Goal: Task Accomplishment & Management: Complete application form

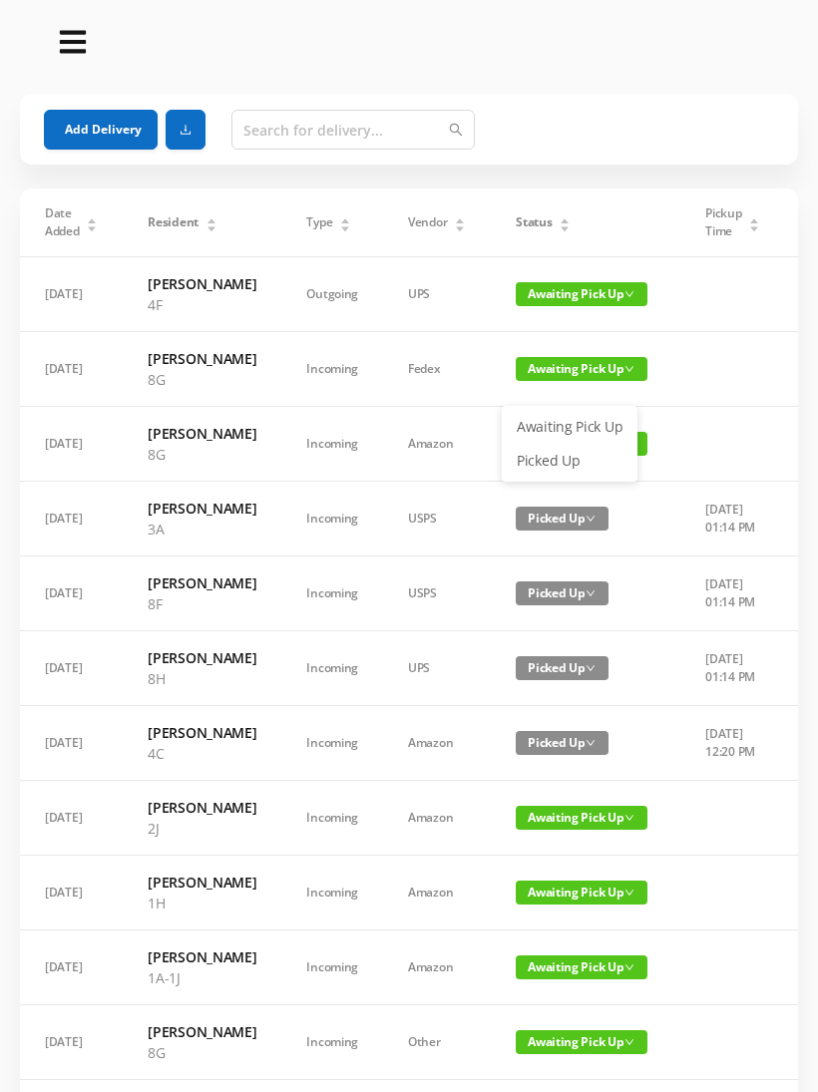
click at [551, 455] on link "Picked Up" at bounding box center [570, 461] width 130 height 32
click at [551, 456] on span "Awaiting Pick Up" at bounding box center [582, 444] width 132 height 24
click at [542, 539] on link "Picked Up" at bounding box center [570, 536] width 130 height 32
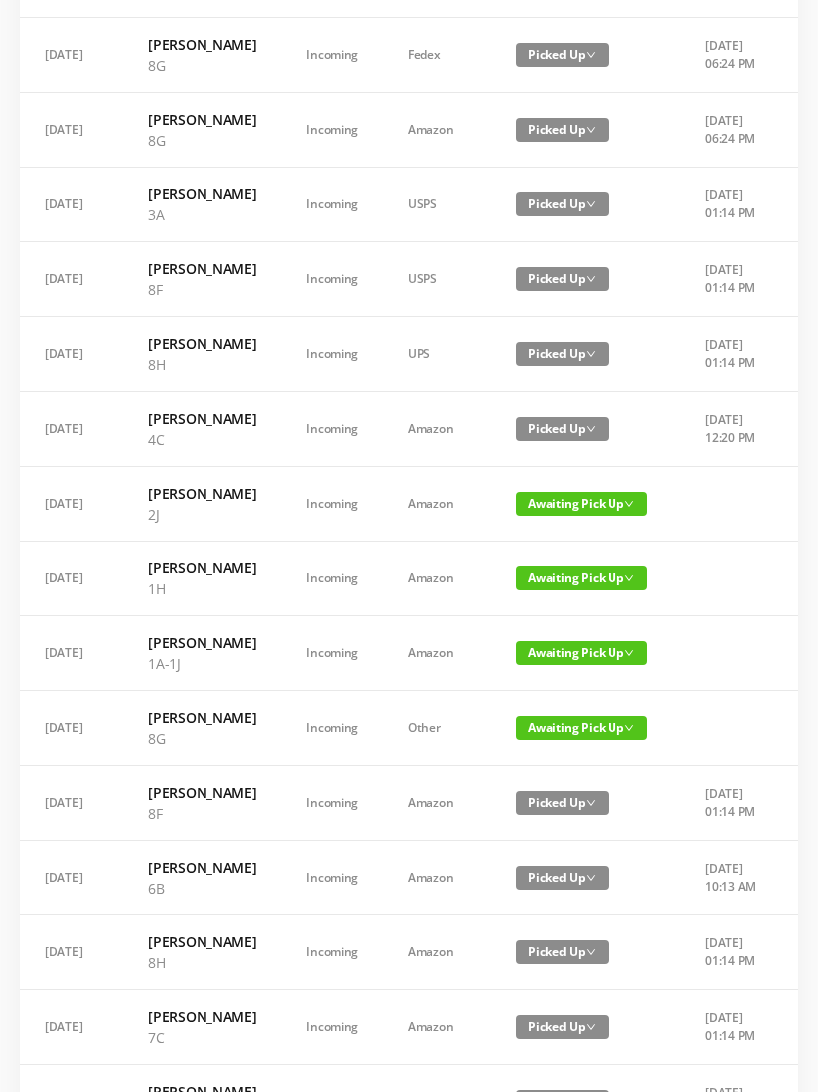
scroll to position [315, 0]
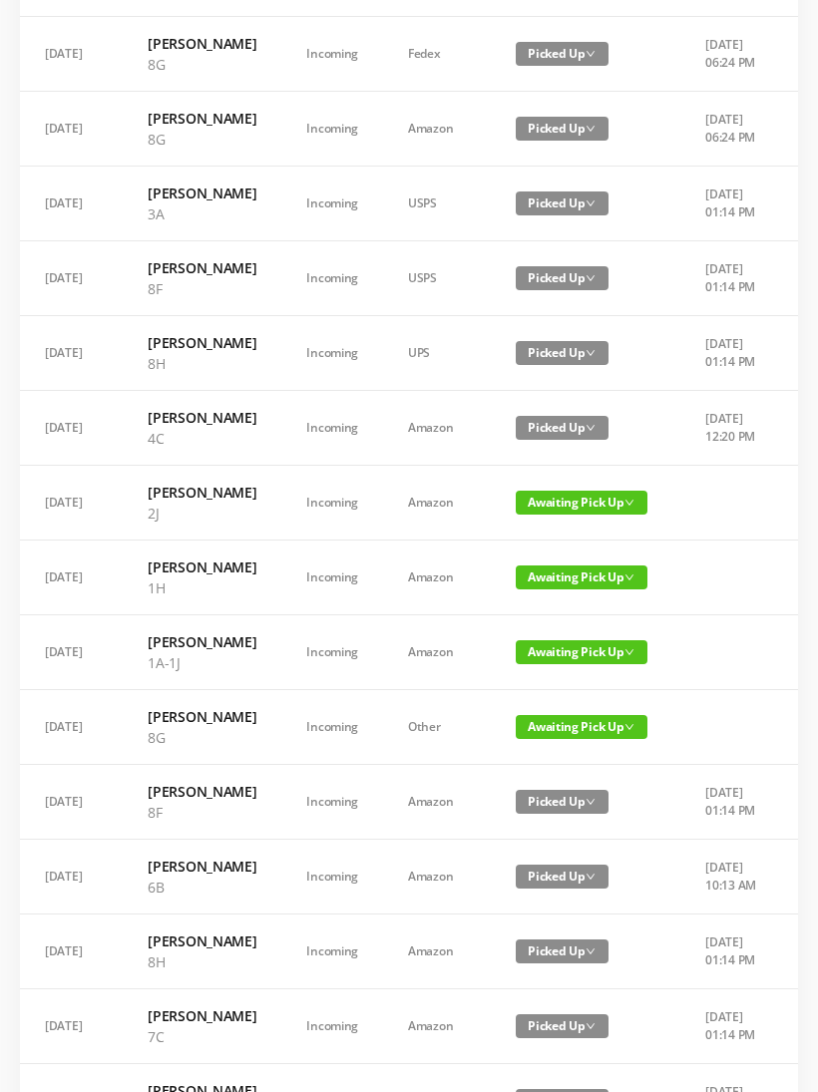
click at [554, 515] on span "Awaiting Pick Up" at bounding box center [582, 503] width 132 height 24
click at [550, 673] on link "Picked Up" at bounding box center [570, 667] width 130 height 32
click at [563, 664] on span "Awaiting Pick Up" at bounding box center [582, 652] width 132 height 24
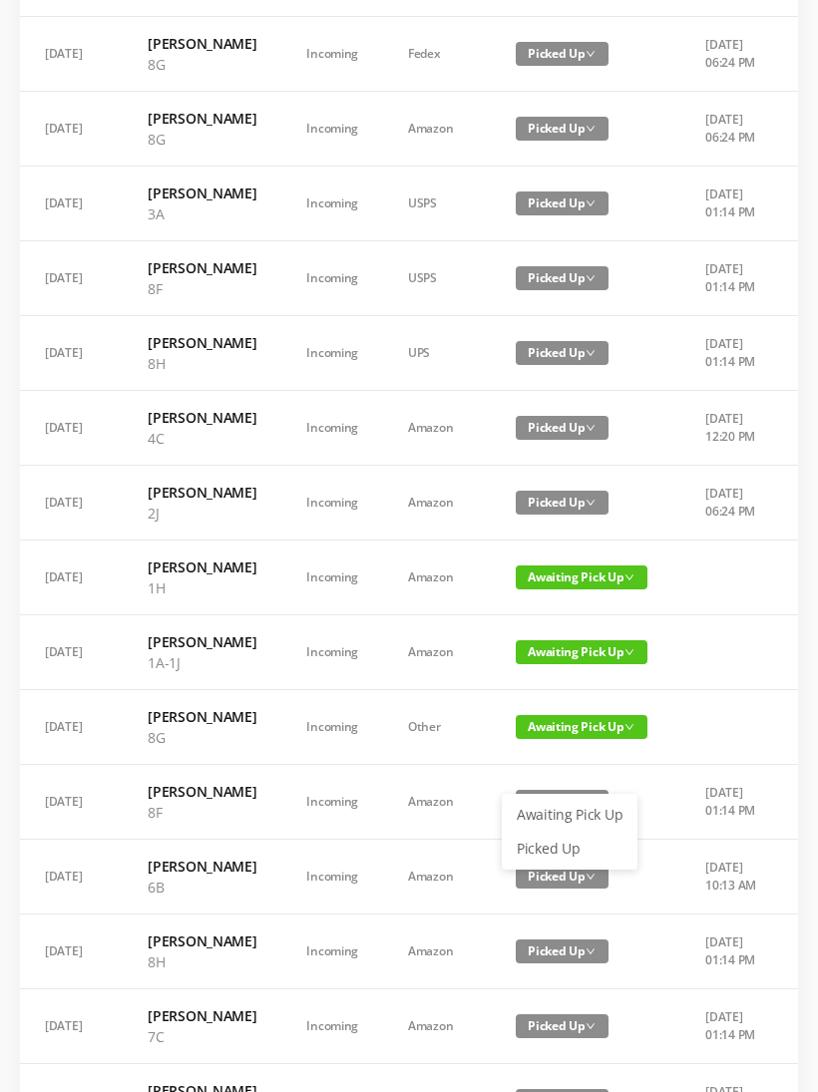
click at [562, 850] on link "Picked Up" at bounding box center [570, 849] width 130 height 32
click at [556, 739] on span "Awaiting Pick Up" at bounding box center [582, 727] width 132 height 24
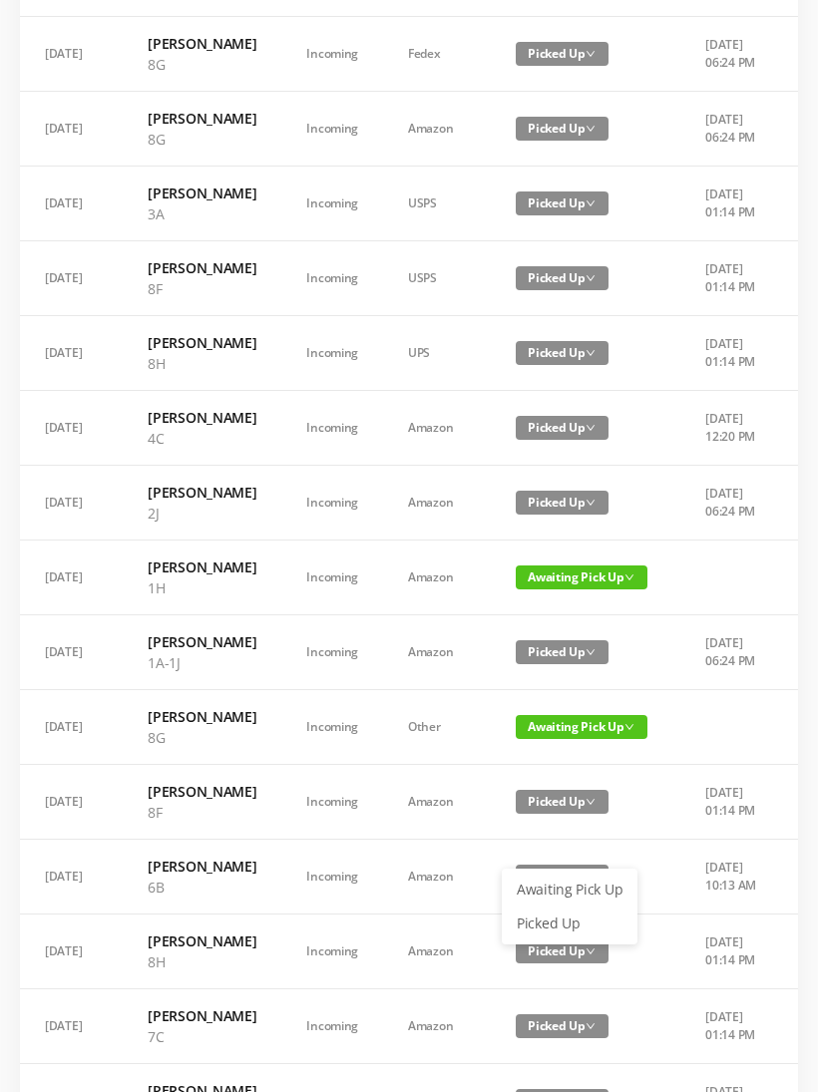
click at [551, 925] on link "Picked Up" at bounding box center [570, 924] width 130 height 32
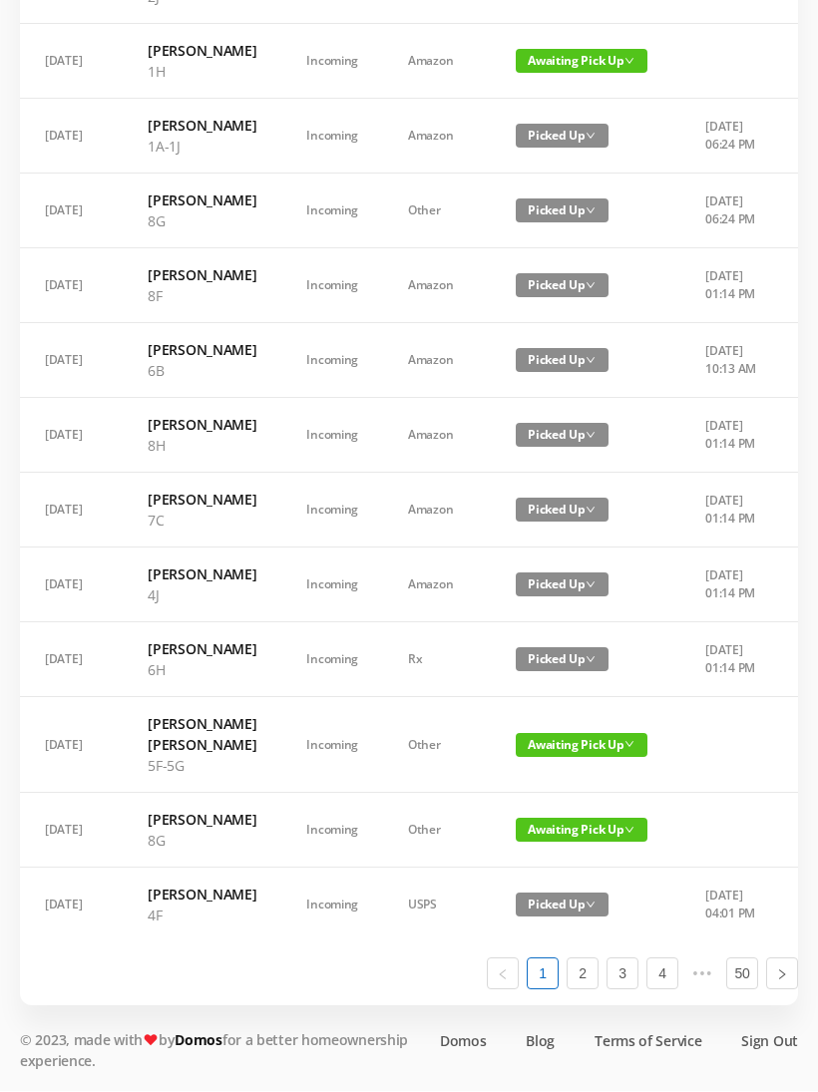
scroll to position [1025, 0]
click at [570, 843] on span "Awaiting Pick Up" at bounding box center [582, 831] width 132 height 24
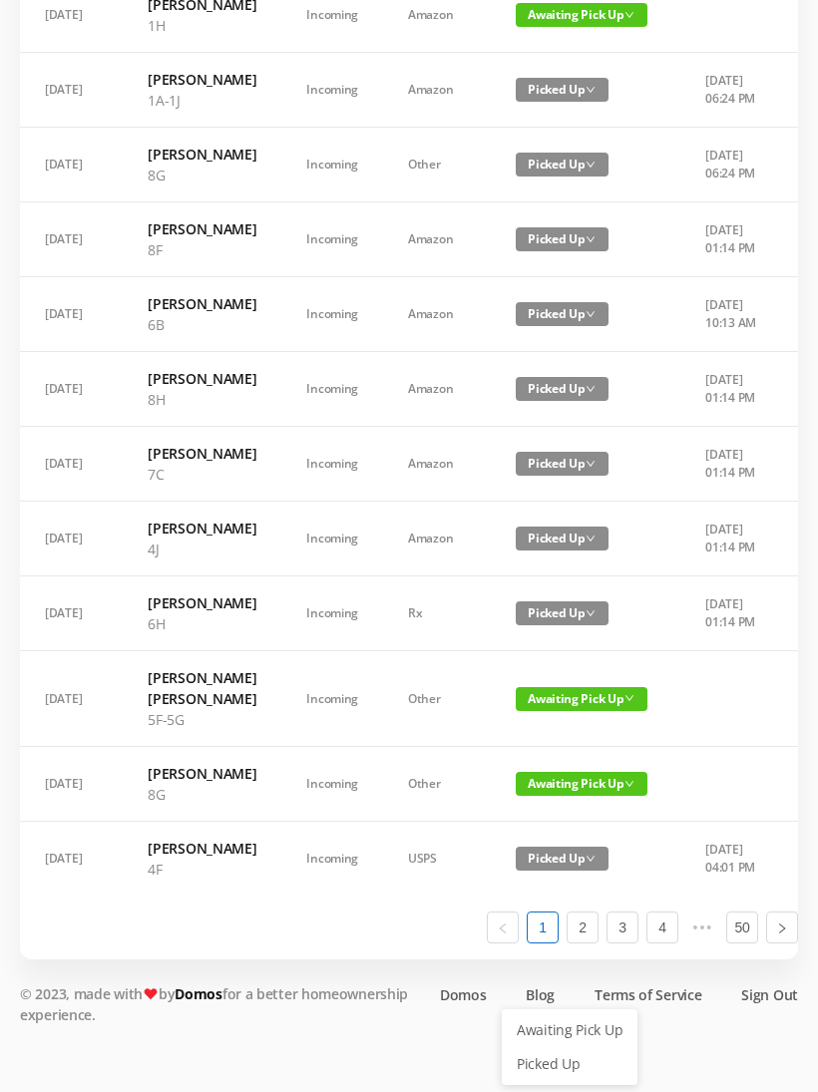
click at [561, 1048] on link "Picked Up" at bounding box center [570, 1064] width 130 height 32
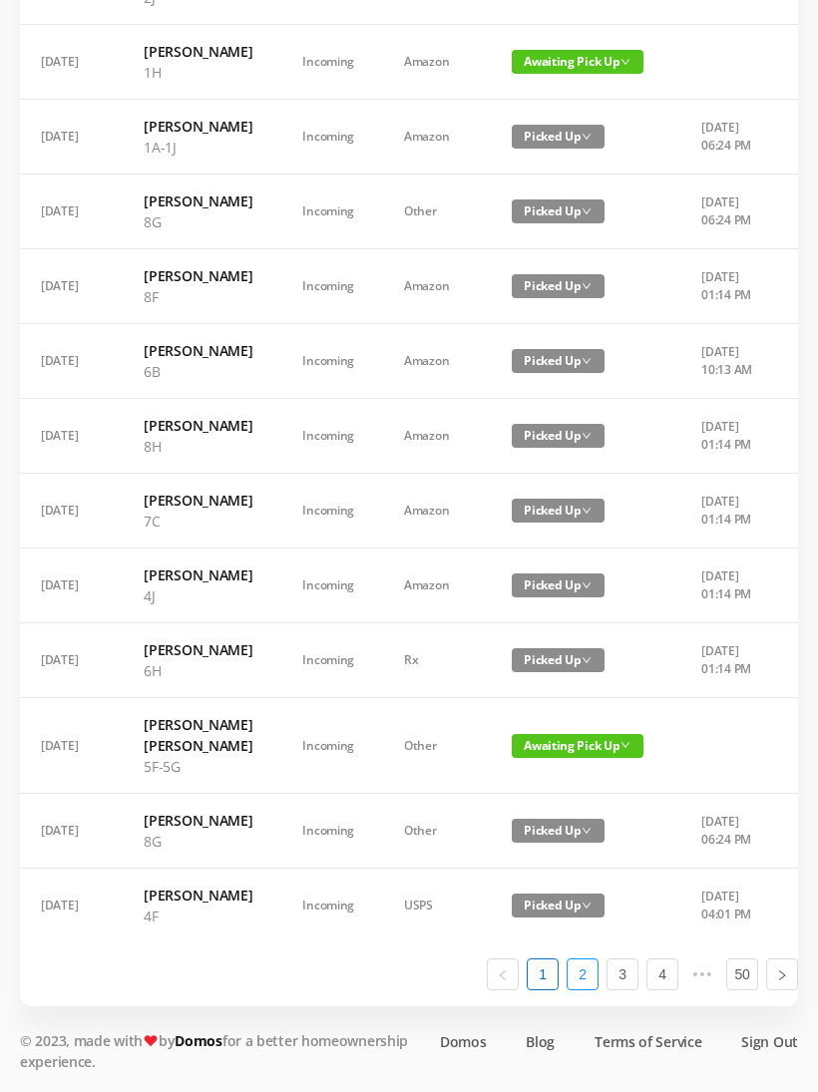
click at [595, 989] on link "2" at bounding box center [582, 974] width 30 height 30
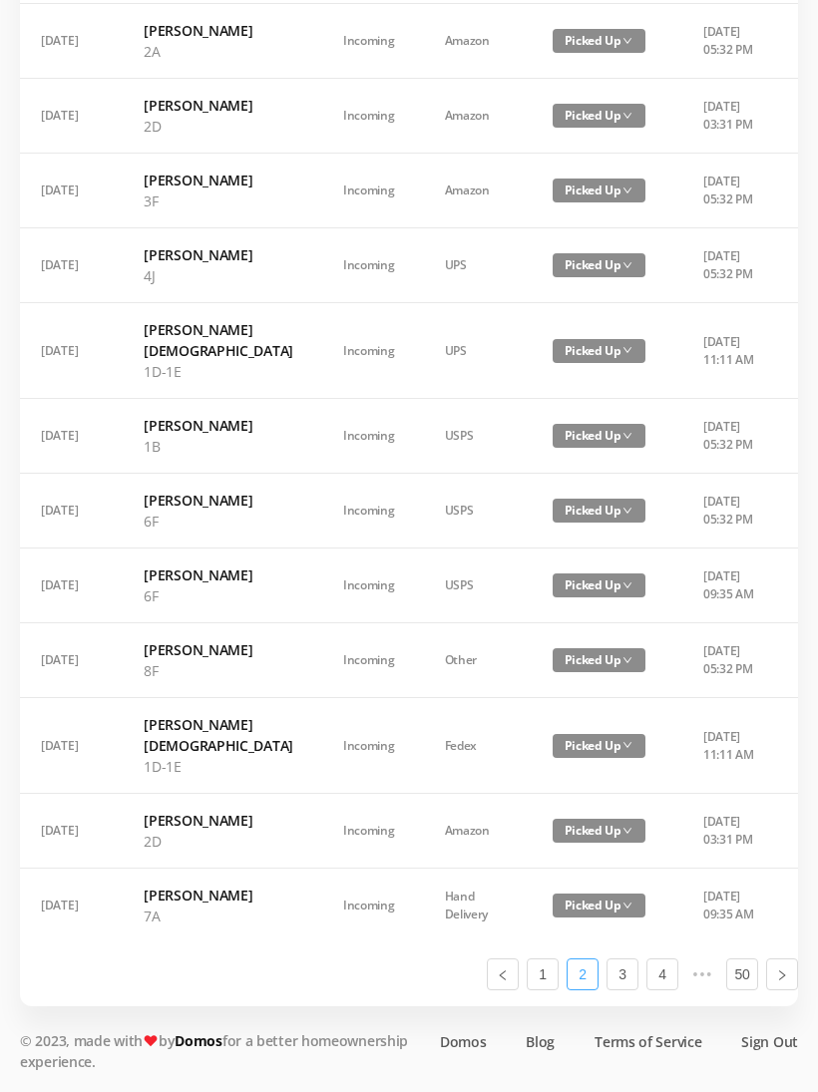
scroll to position [1046, 0]
click at [635, 989] on link "3" at bounding box center [622, 974] width 30 height 30
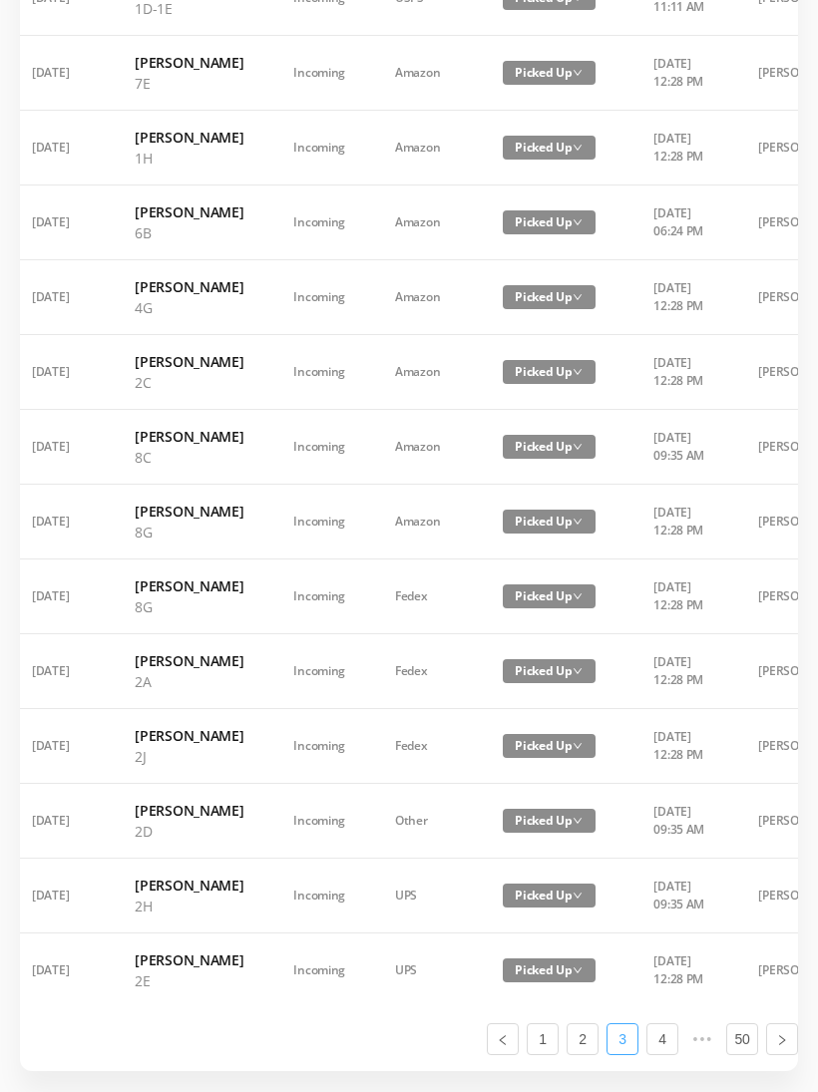
scroll to position [1109, 0]
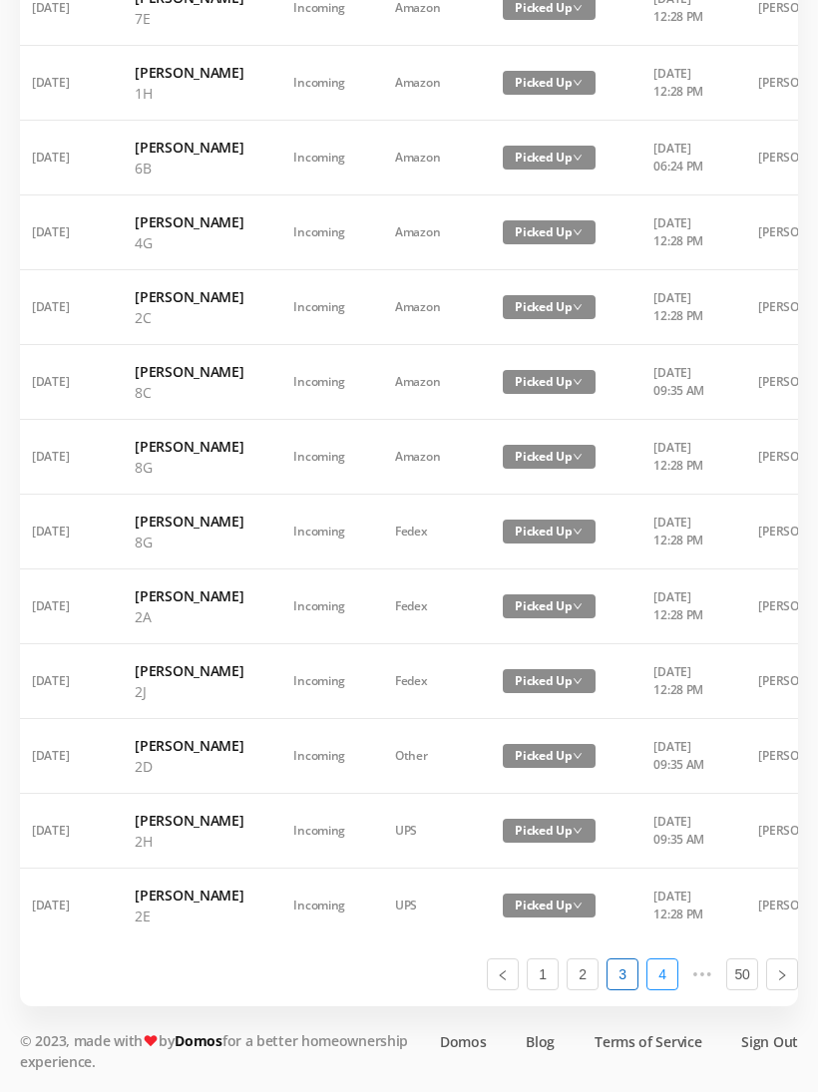
click at [666, 989] on link "4" at bounding box center [662, 974] width 30 height 30
click at [504, 989] on link "1" at bounding box center [503, 974] width 30 height 30
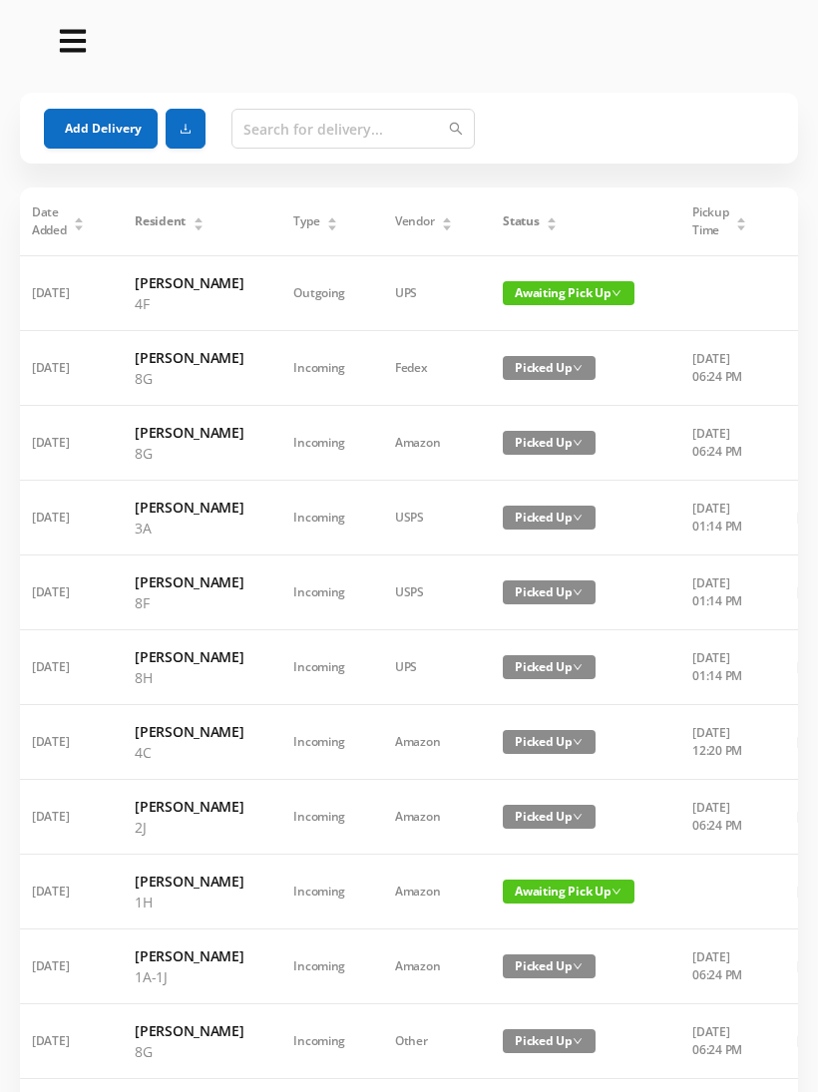
scroll to position [0, 0]
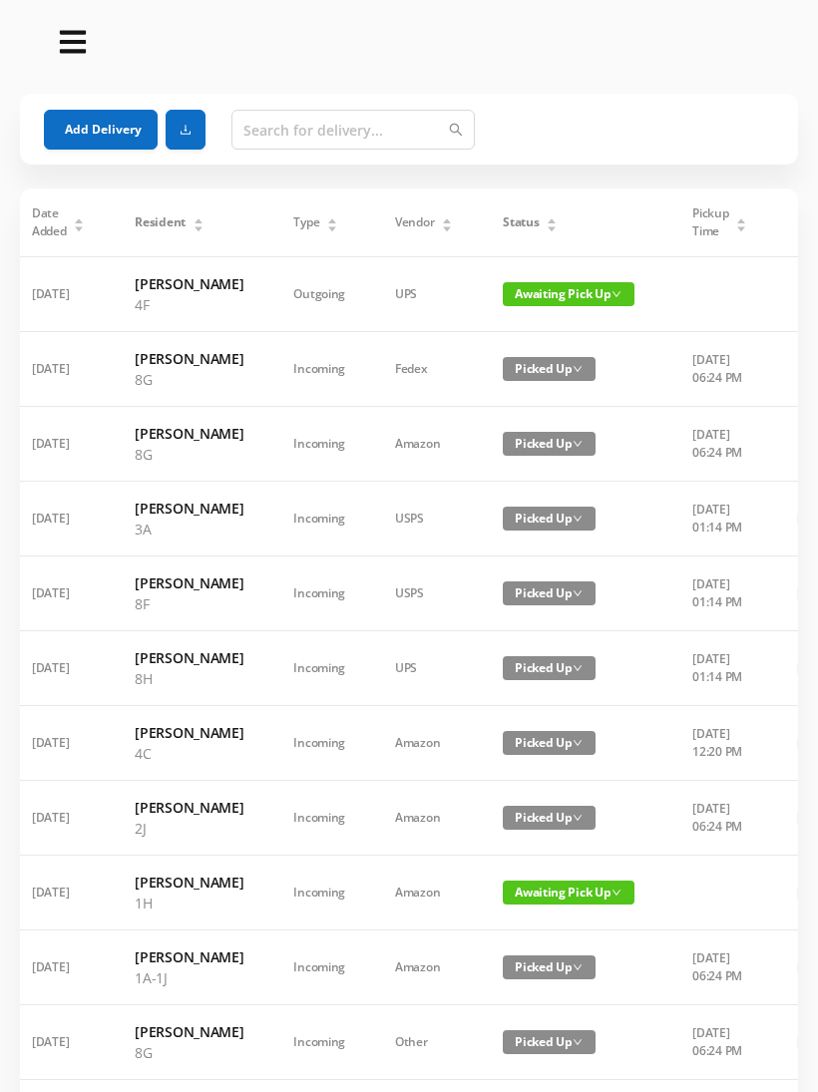
click at [95, 128] on button "Add Delivery" at bounding box center [101, 130] width 114 height 40
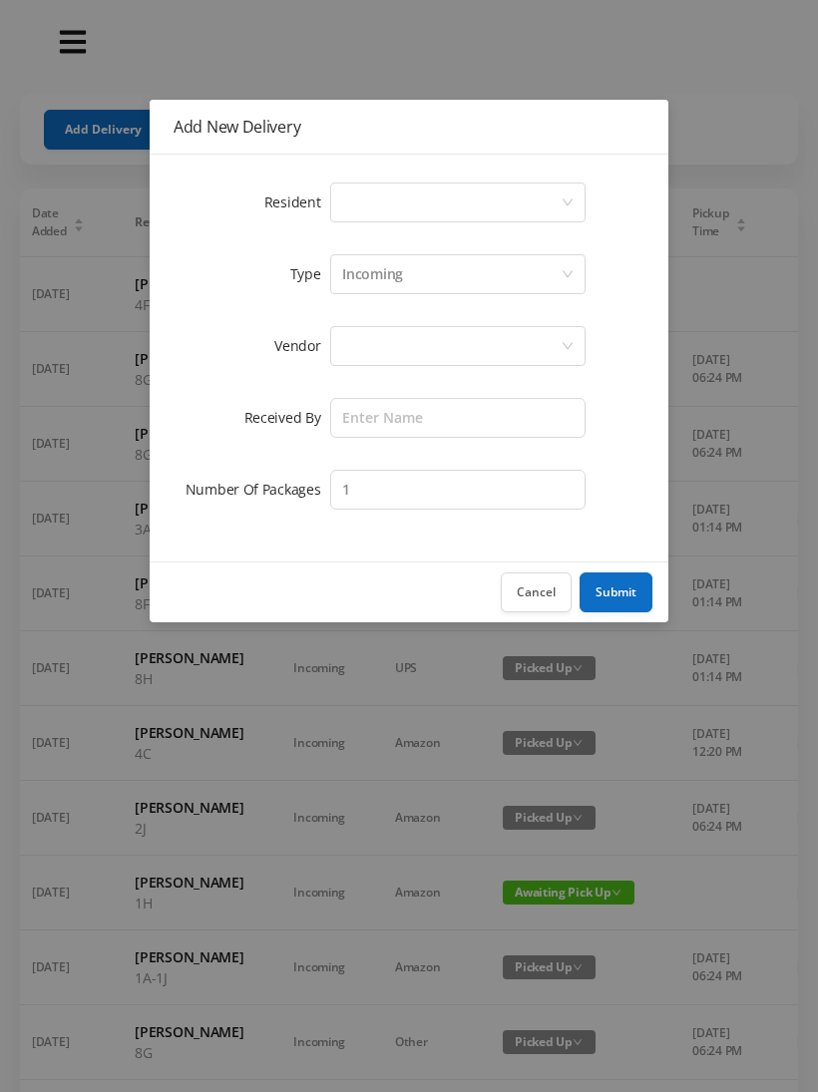
click at [408, 203] on div "Select a person" at bounding box center [451, 203] width 218 height 38
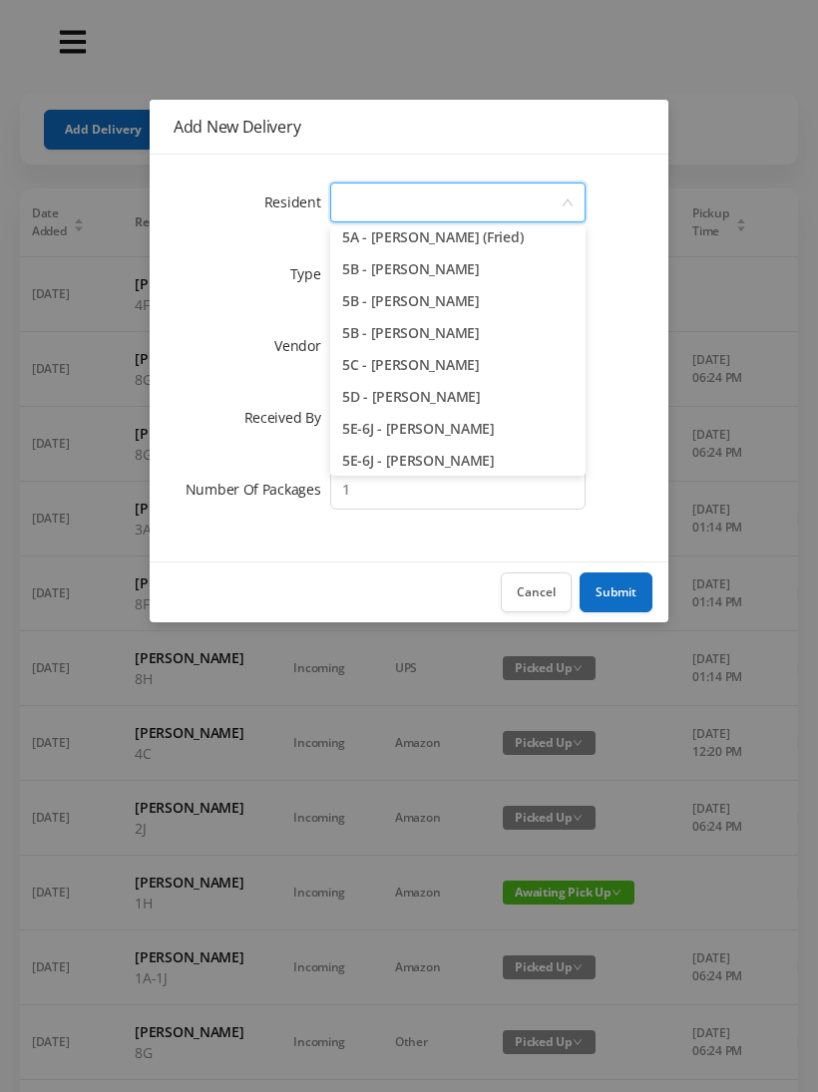
scroll to position [1588, 0]
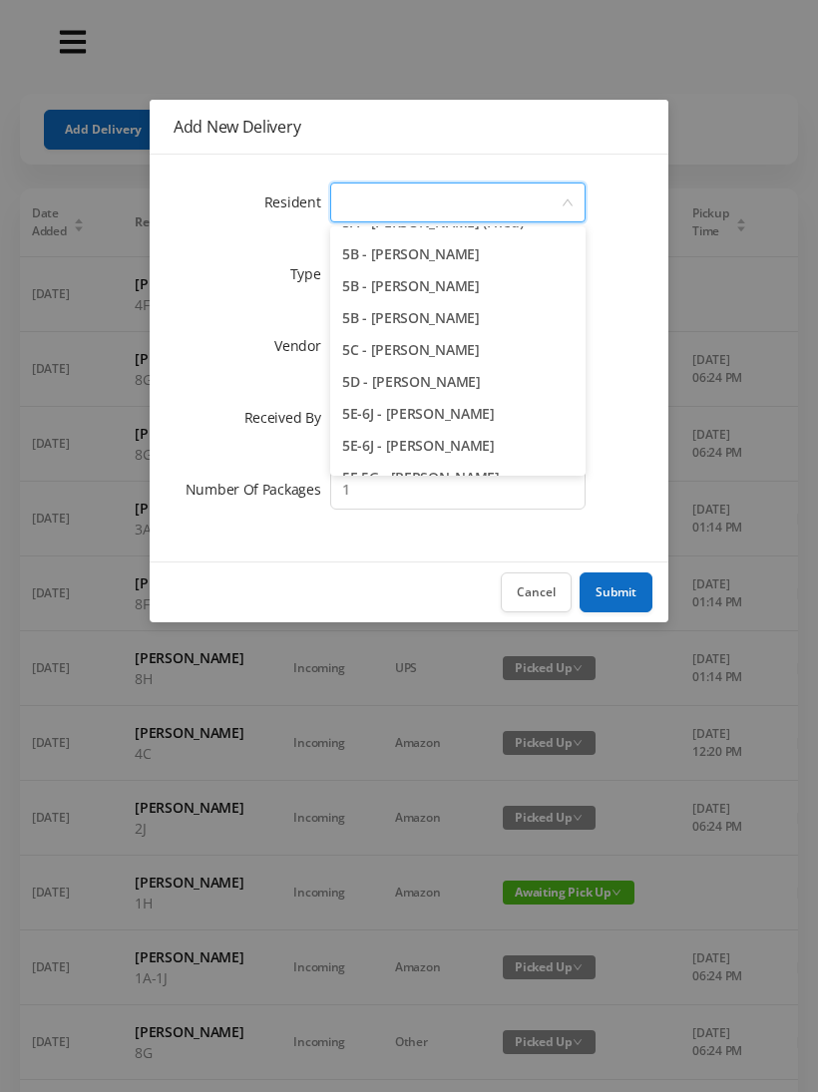
click at [522, 312] on li "5B - [PERSON_NAME]" at bounding box center [457, 318] width 255 height 32
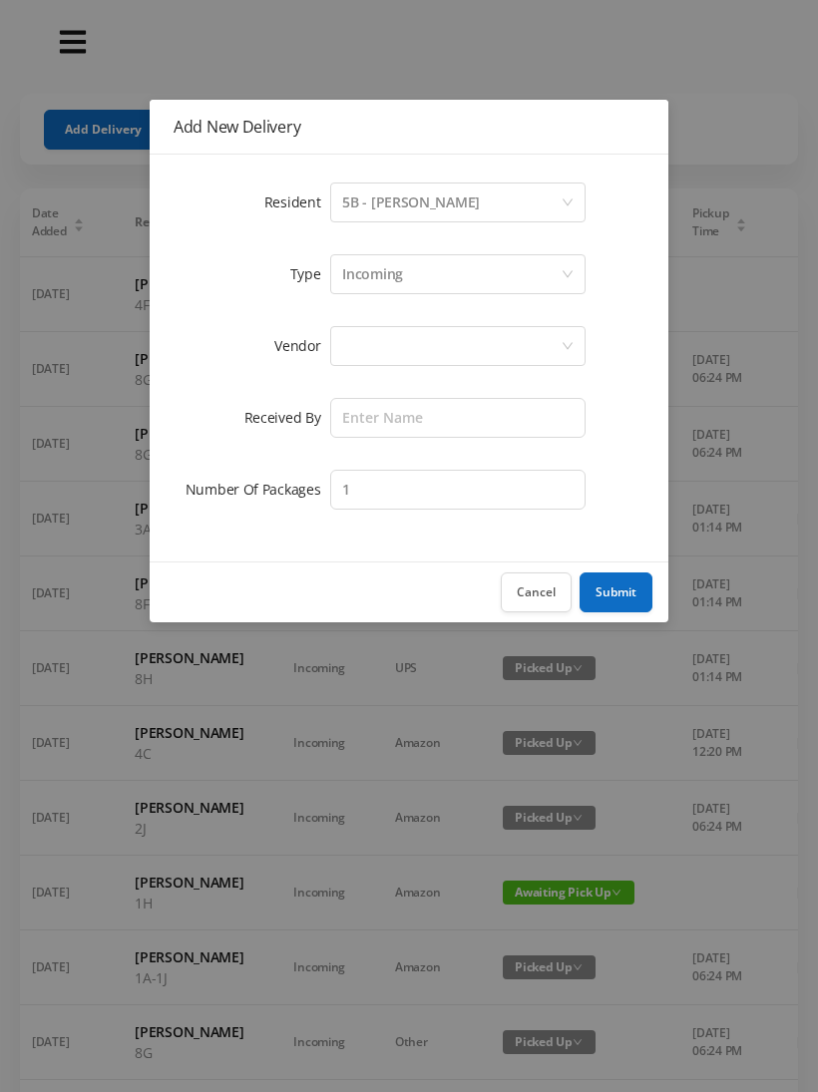
click at [486, 317] on form "Resident Select a person 5B - [PERSON_NAME] Type Incoming Vendor Received By Nu…" at bounding box center [409, 346] width 471 height 335
click at [446, 270] on div "Incoming" at bounding box center [451, 274] width 218 height 38
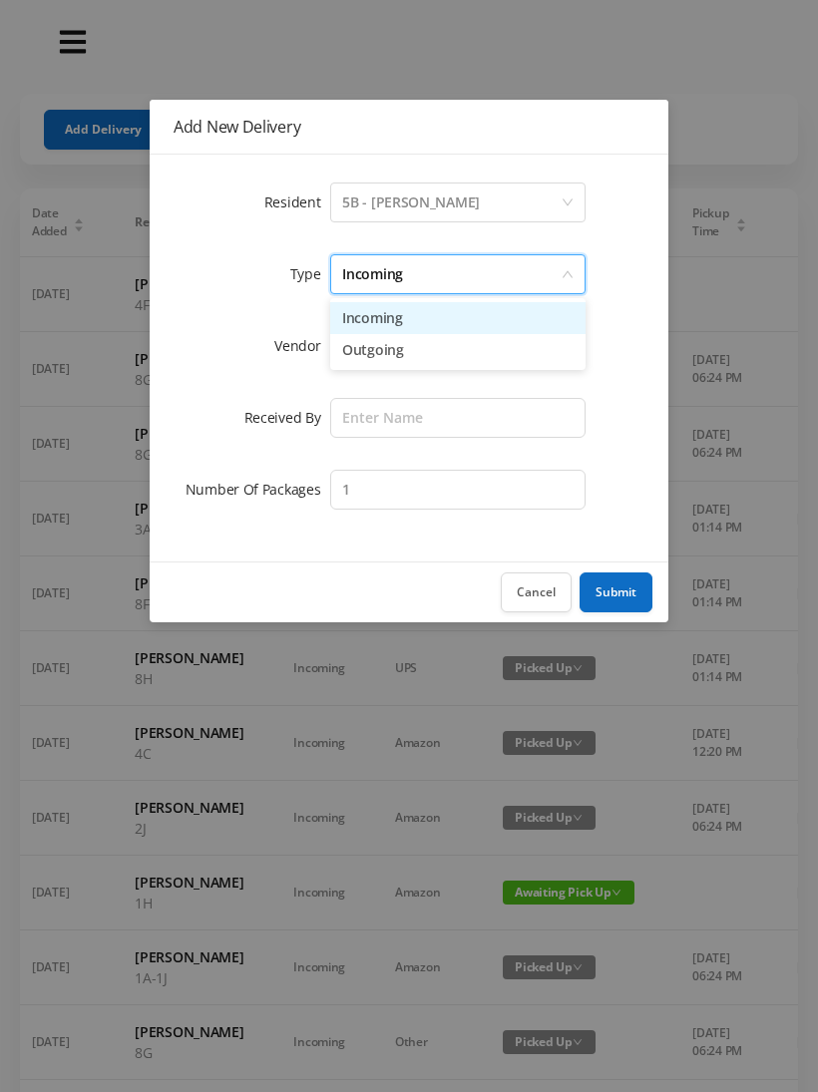
click at [418, 332] on li "Incoming" at bounding box center [457, 318] width 255 height 32
click at [383, 357] on div at bounding box center [451, 346] width 218 height 38
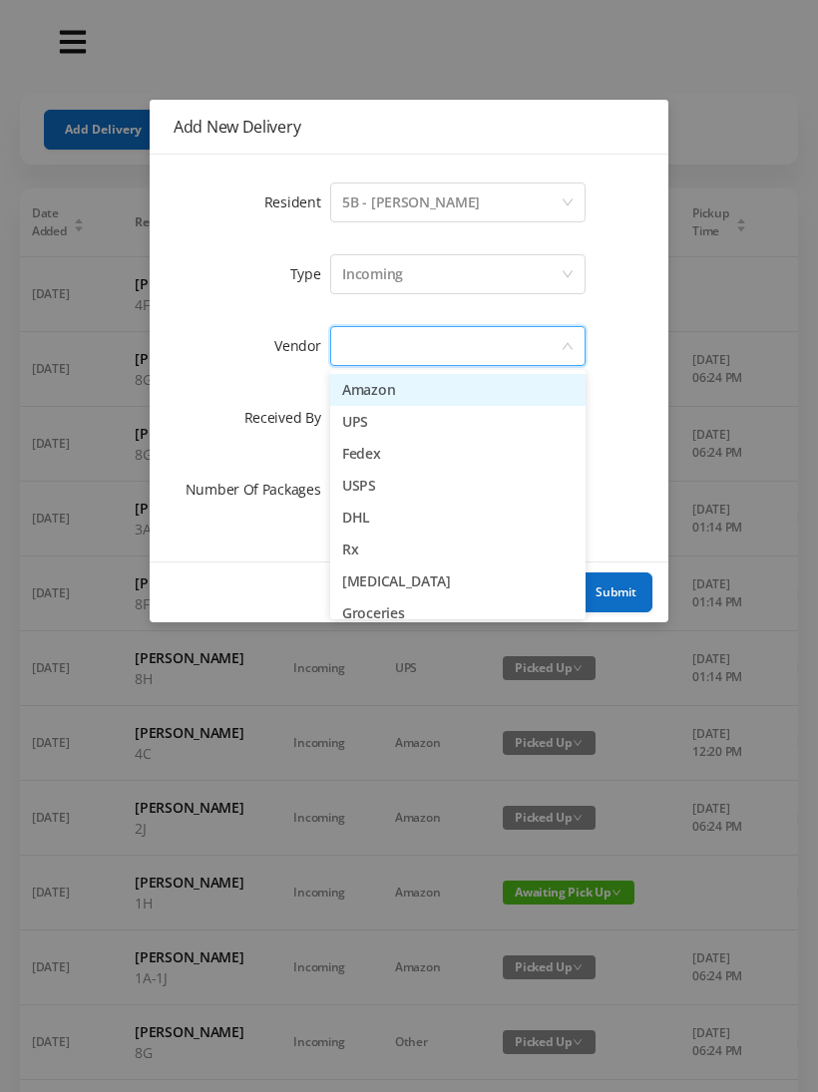
click at [373, 396] on li "Amazon" at bounding box center [457, 390] width 255 height 32
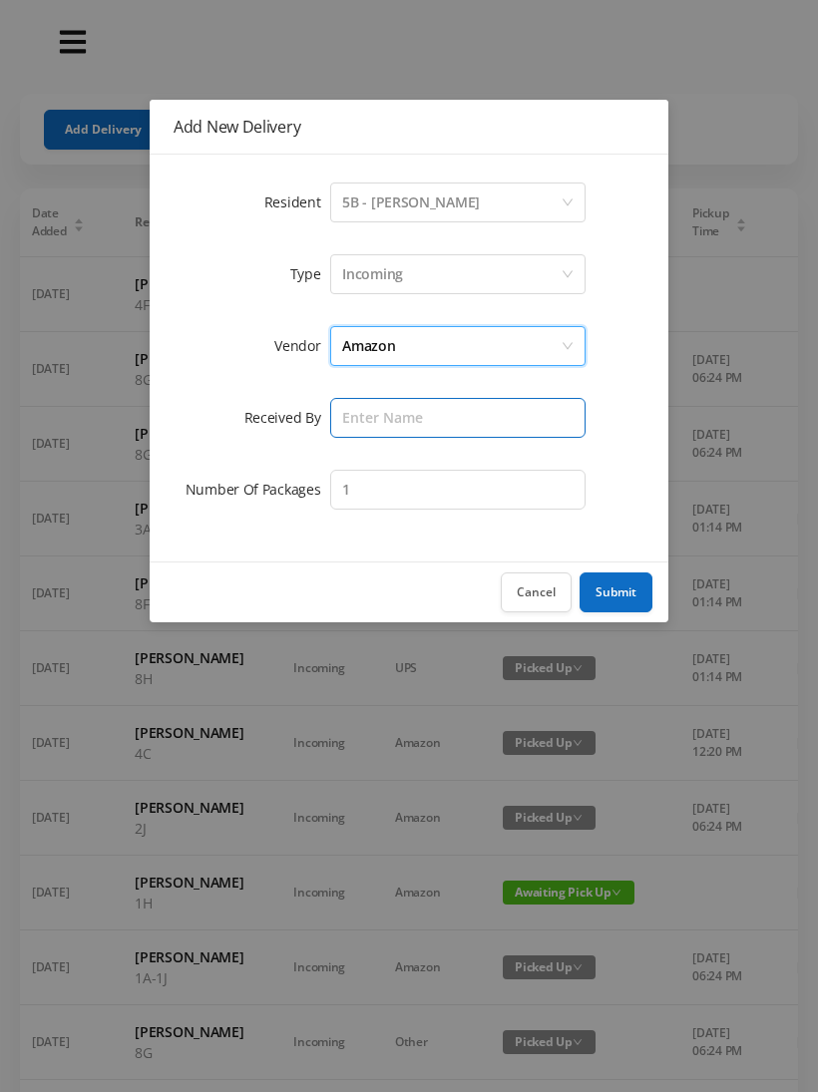
click at [375, 426] on input "text" at bounding box center [457, 418] width 255 height 40
type input "[PERSON_NAME]"
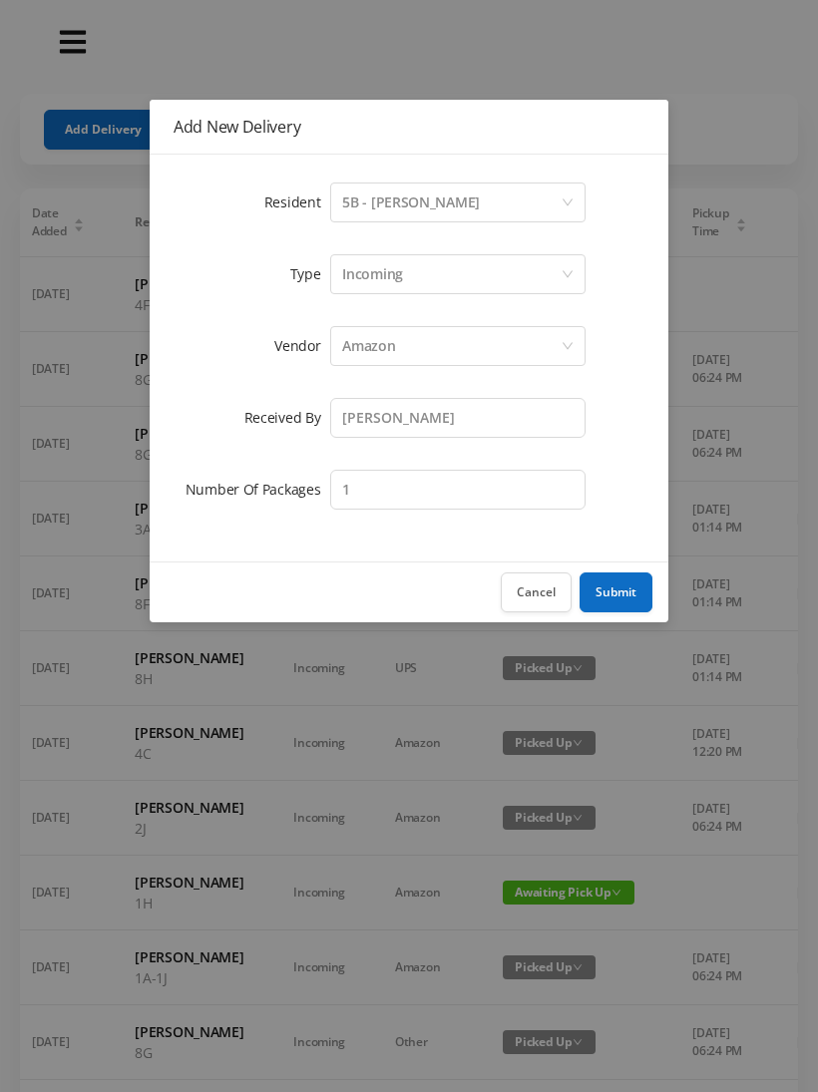
click at [626, 600] on button "Submit" at bounding box center [615, 592] width 73 height 40
